Goal: Task Accomplishment & Management: Manage account settings

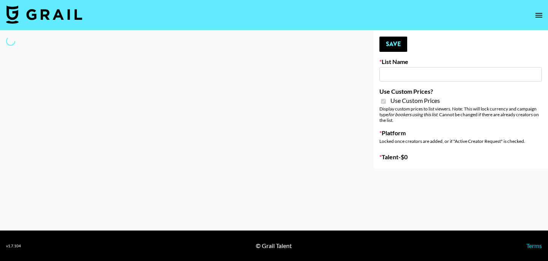
type input "Mirror HQ ([DATE])"
checkbox input "true"
select select "Brand"
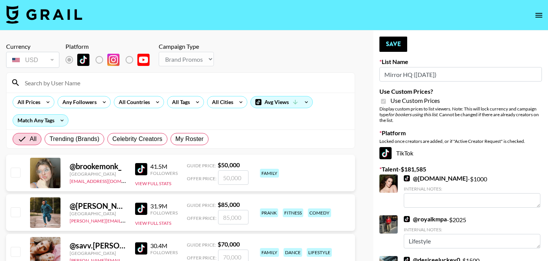
click at [189, 82] on input at bounding box center [185, 82] width 330 height 12
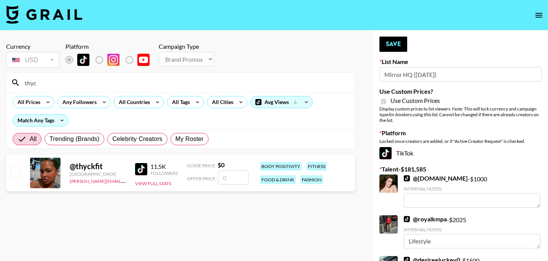
type input "thyc"
click at [19, 174] on input "checkbox" at bounding box center [15, 171] width 9 height 9
checkbox input "false"
click at [236, 182] on input "number" at bounding box center [233, 177] width 30 height 14
type input "4"
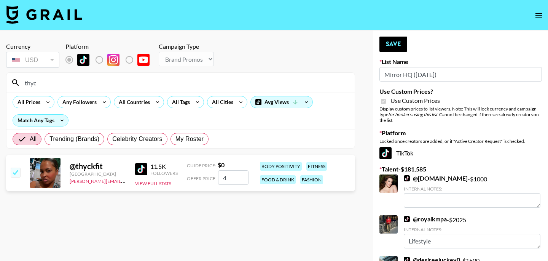
checkbox input "true"
type input "400"
click at [389, 43] on button "Save" at bounding box center [393, 44] width 28 height 15
